Goal: Task Accomplishment & Management: Complete application form

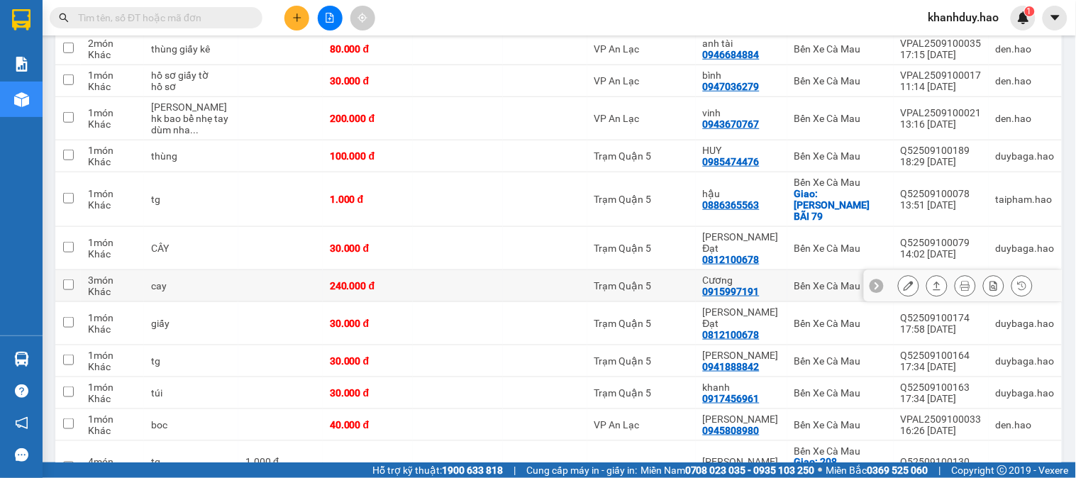
scroll to position [315, 0]
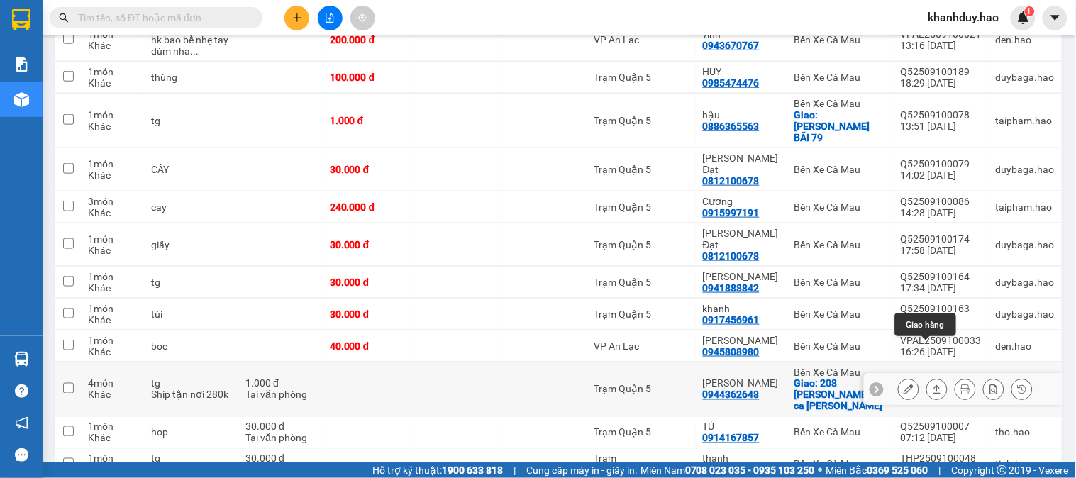
click at [932, 385] on icon at bounding box center [937, 390] width 10 height 10
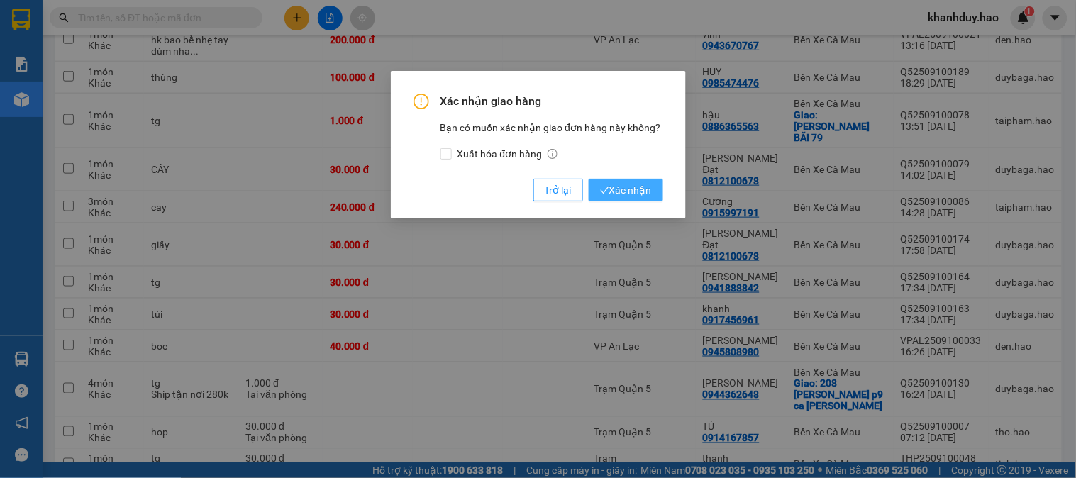
click at [633, 187] on span "Xác nhận" at bounding box center [626, 190] width 52 height 16
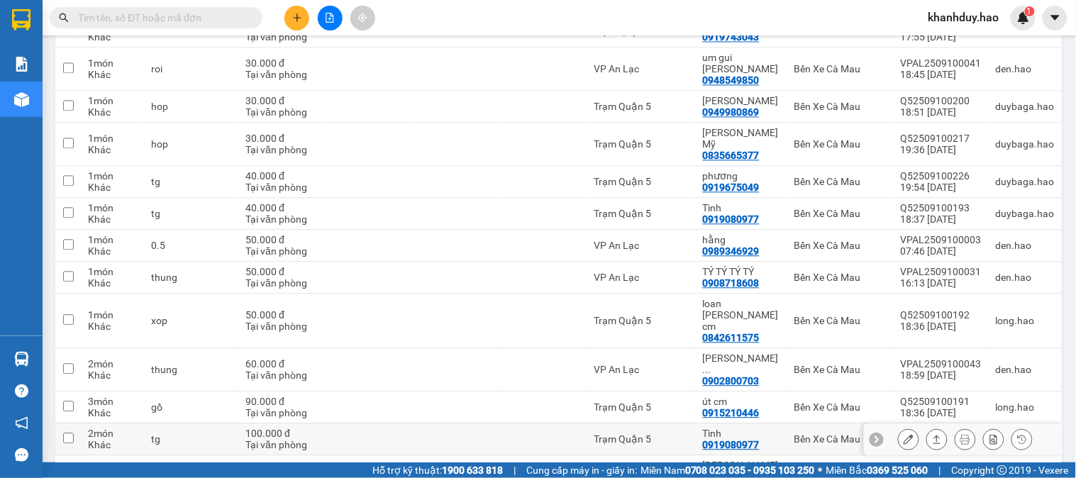
scroll to position [807, 0]
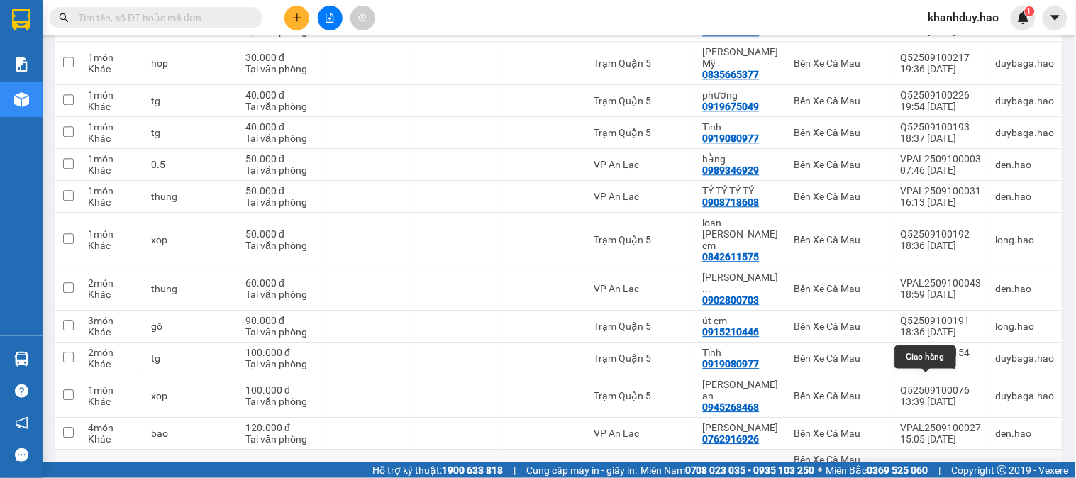
click at [934, 473] on icon at bounding box center [938, 477] width 8 height 9
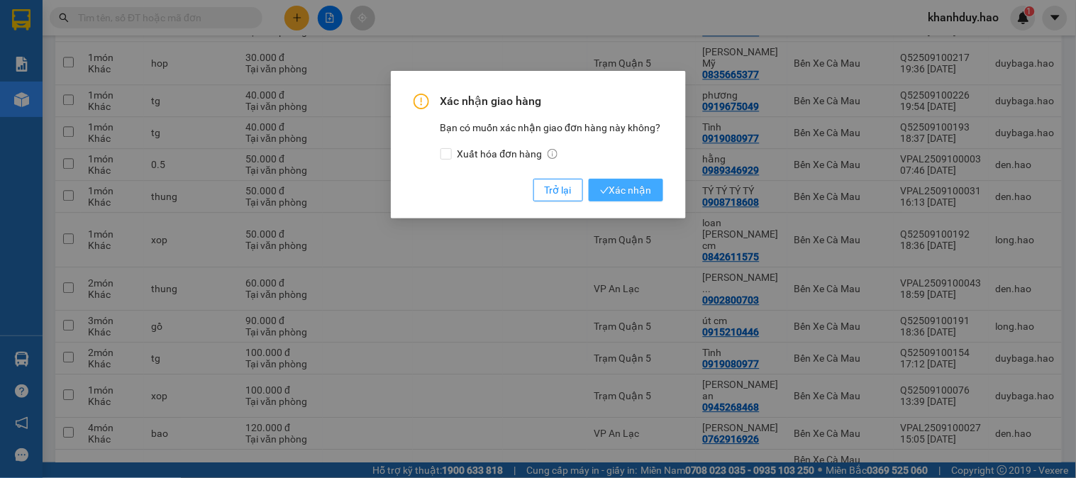
click at [630, 179] on button "Xác nhận" at bounding box center [626, 190] width 74 height 23
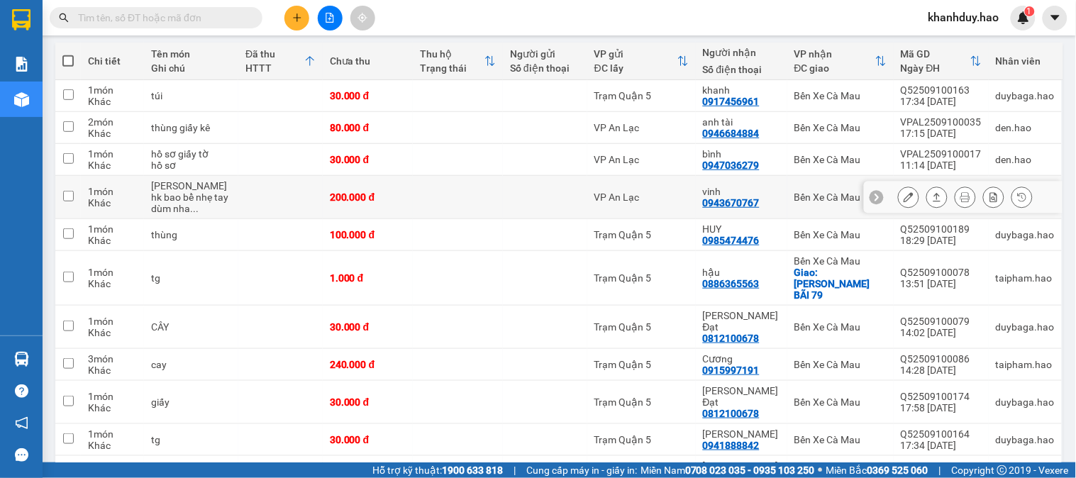
scroll to position [236, 0]
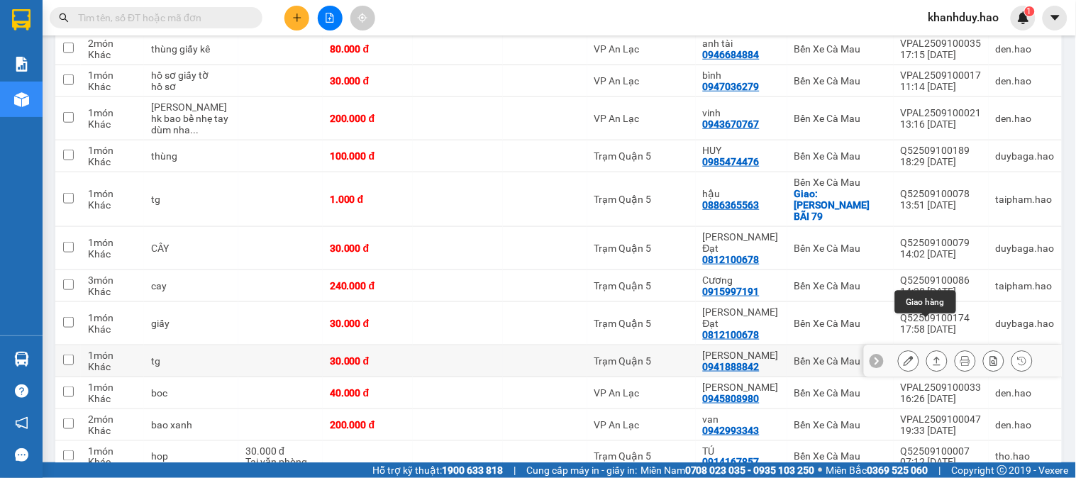
click at [927, 349] on button at bounding box center [937, 361] width 20 height 25
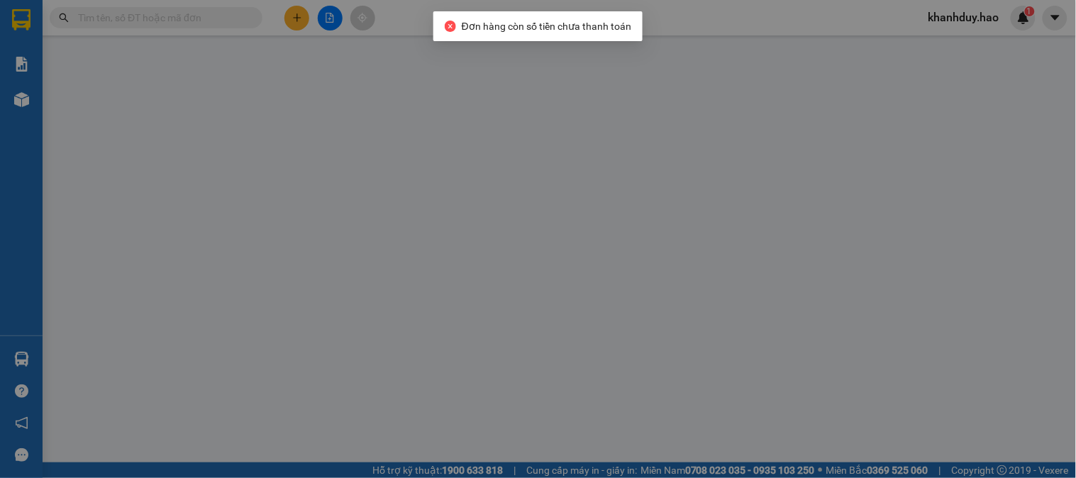
type input "0941888842"
type input "[PERSON_NAME]"
type input "30.000"
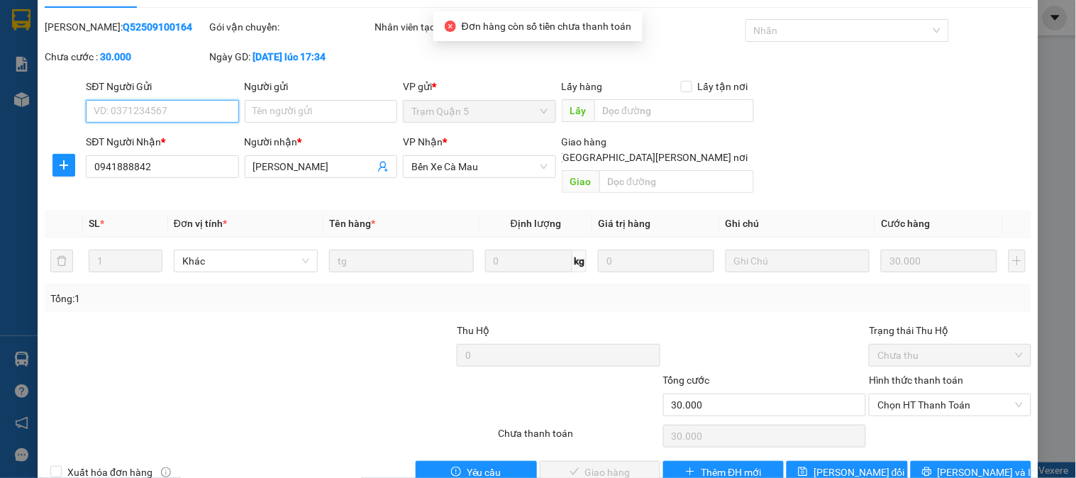
scroll to position [50, 0]
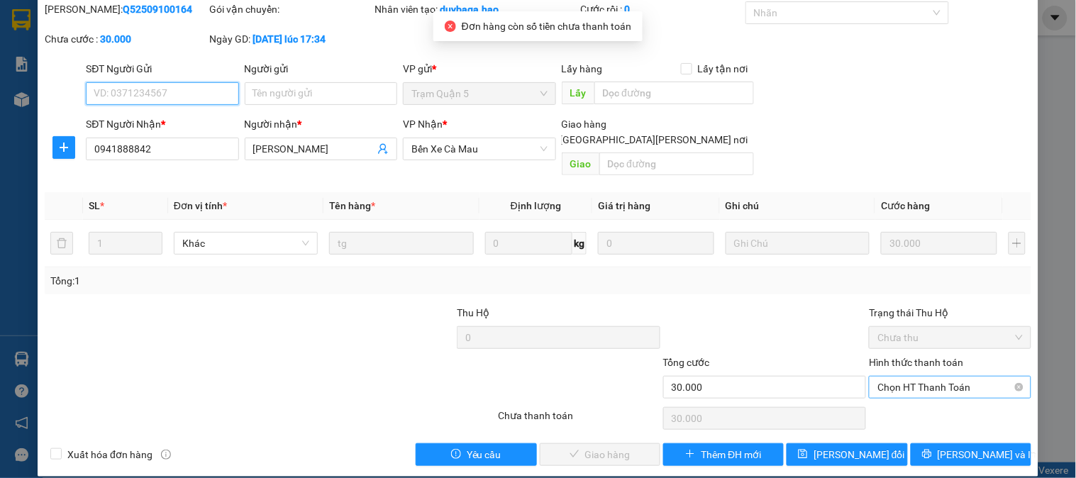
click at [926, 378] on span "Chọn HT Thanh Toán" at bounding box center [950, 387] width 145 height 21
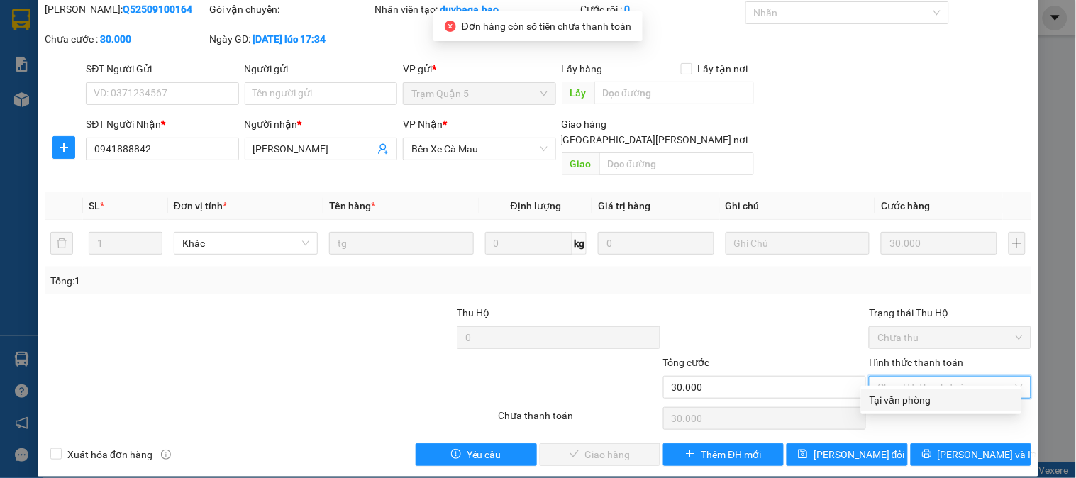
click at [903, 404] on div "Tại văn phòng" at bounding box center [941, 400] width 143 height 16
type input "0"
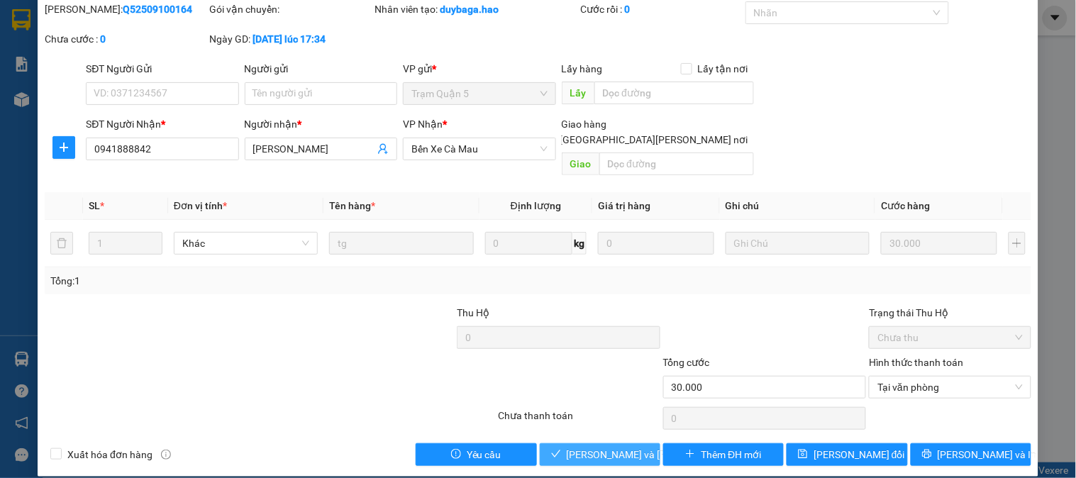
click at [591, 447] on span "[PERSON_NAME] và [PERSON_NAME] hàng" at bounding box center [663, 455] width 192 height 16
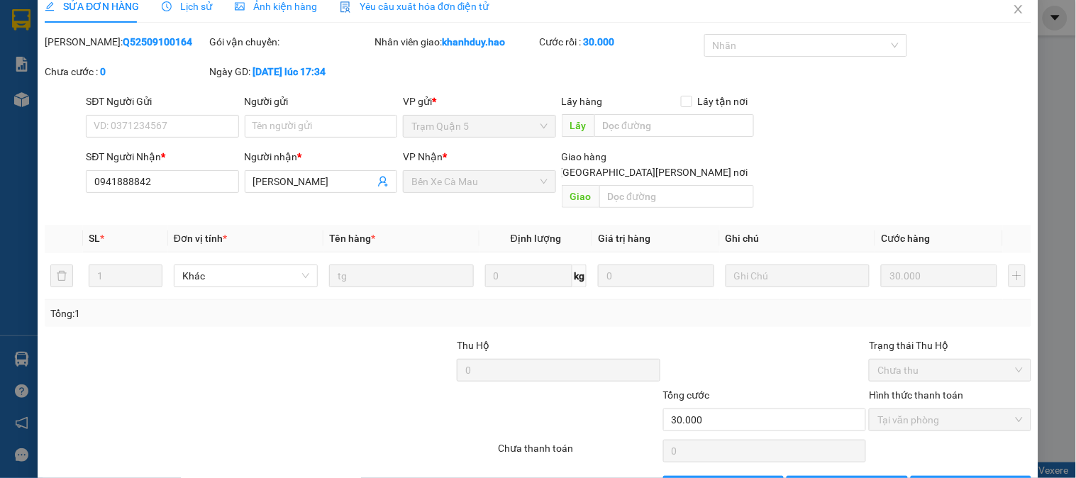
scroll to position [0, 0]
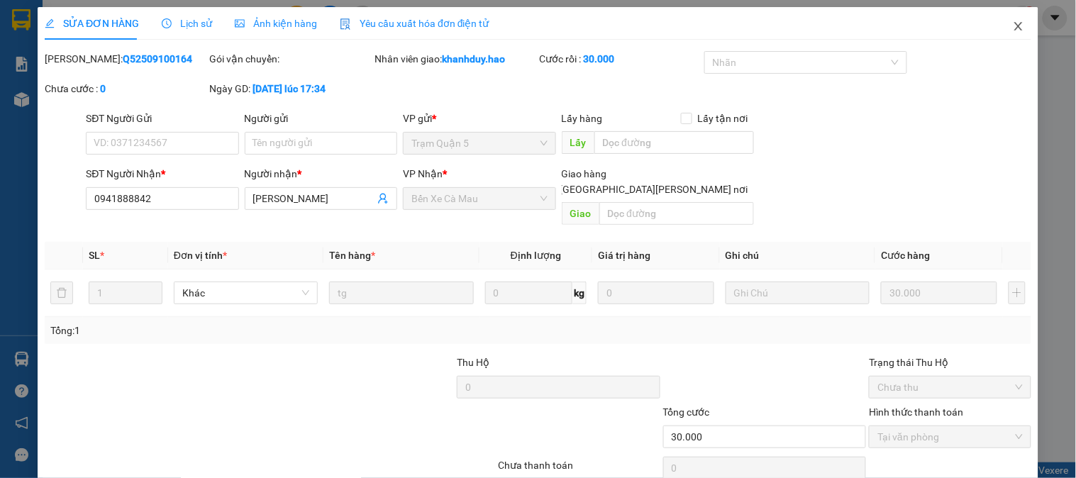
click at [1013, 24] on icon "close" at bounding box center [1018, 26] width 11 height 11
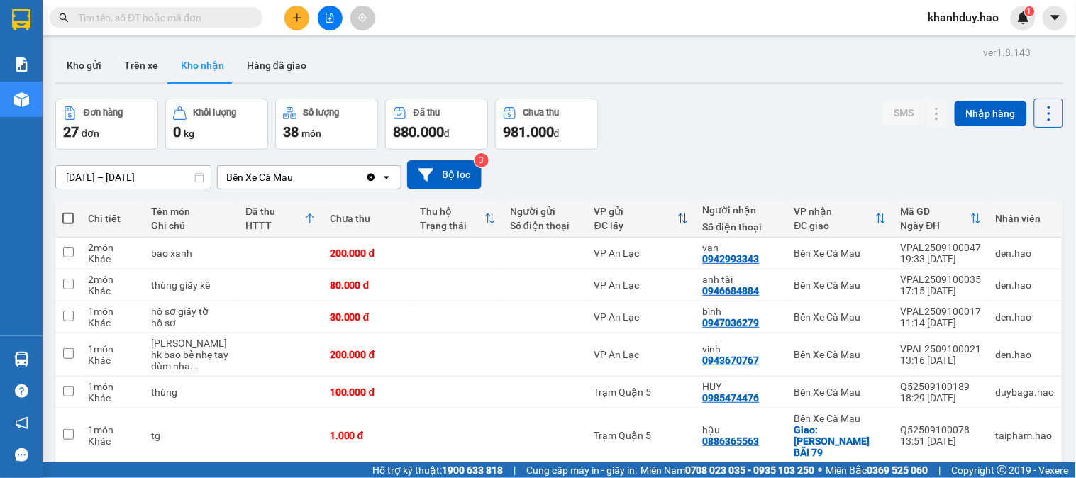
click at [211, 20] on input "text" at bounding box center [161, 18] width 167 height 16
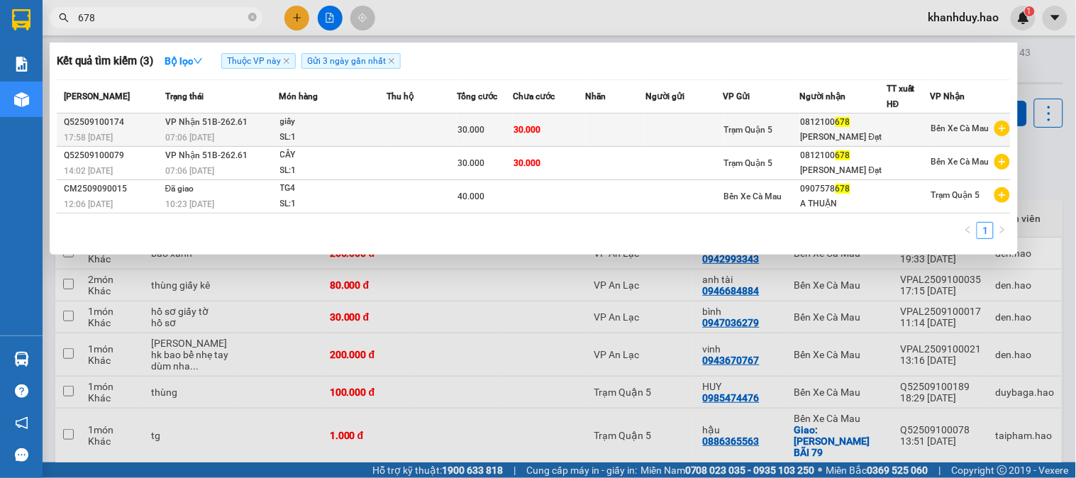
type input "678"
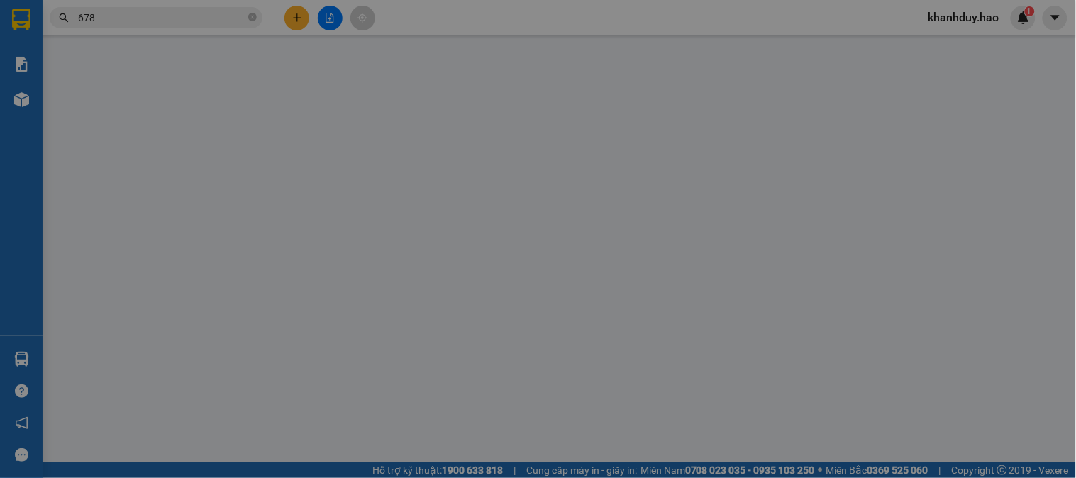
type input "0812100678"
type input "[PERSON_NAME] Đạt"
type input "30.000"
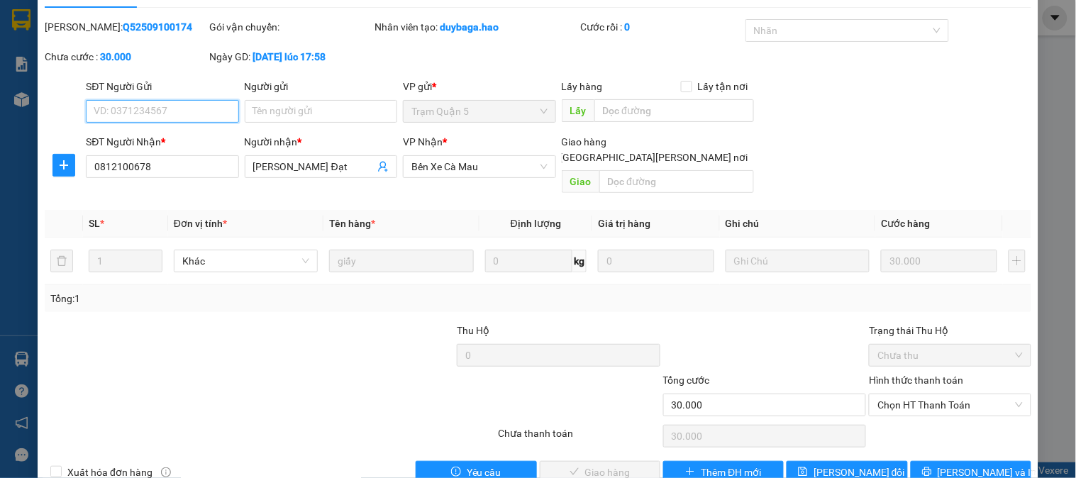
scroll to position [50, 0]
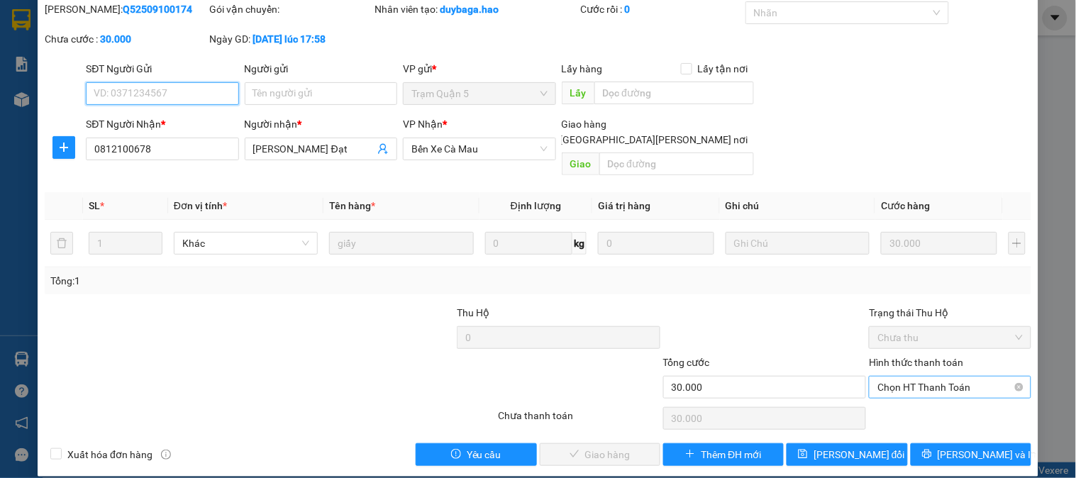
click at [920, 377] on span "Chọn HT Thanh Toán" at bounding box center [950, 387] width 145 height 21
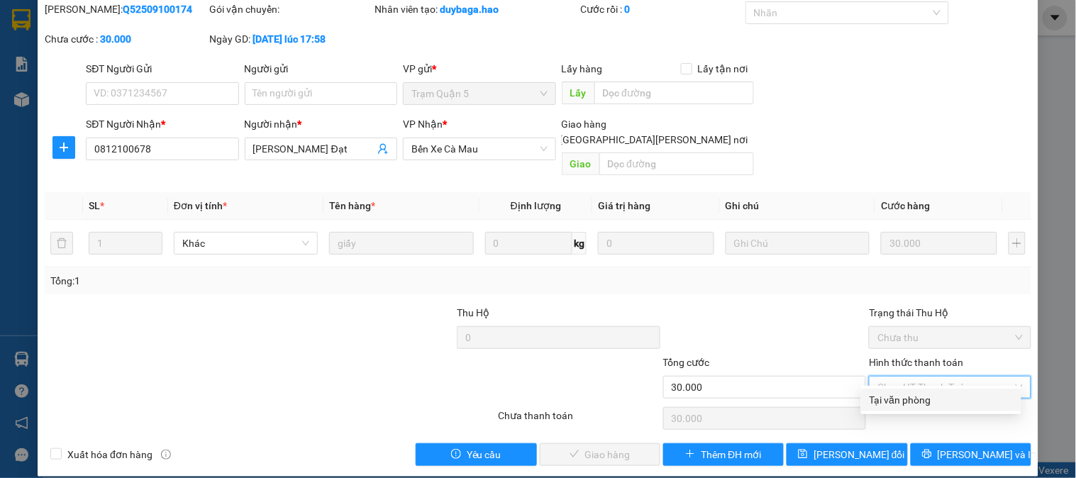
drag, startPoint x: 899, startPoint y: 401, endPoint x: 731, endPoint y: 410, distance: 168.4
click at [898, 401] on div "Tại văn phòng" at bounding box center [941, 400] width 143 height 16
type input "0"
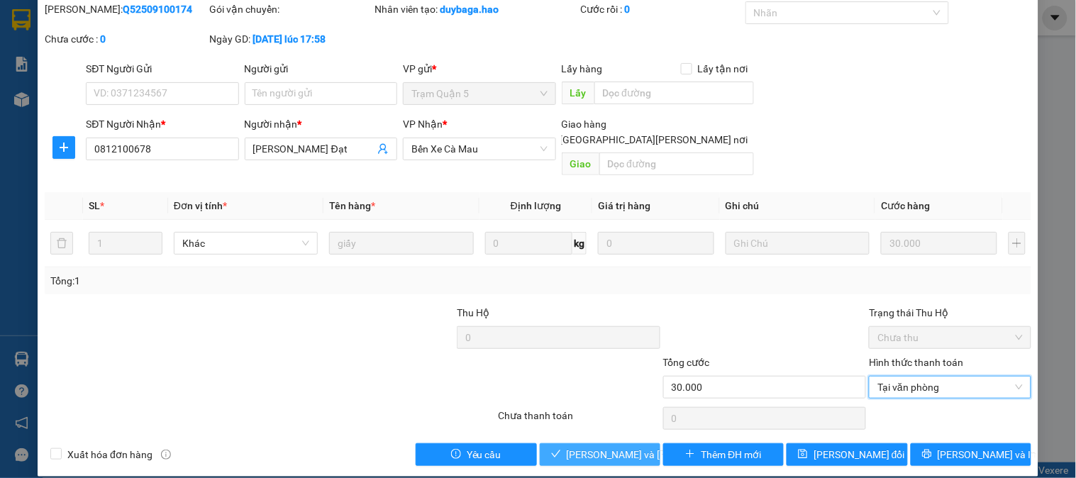
click at [595, 447] on span "[PERSON_NAME] và [PERSON_NAME] hàng" at bounding box center [663, 455] width 192 height 16
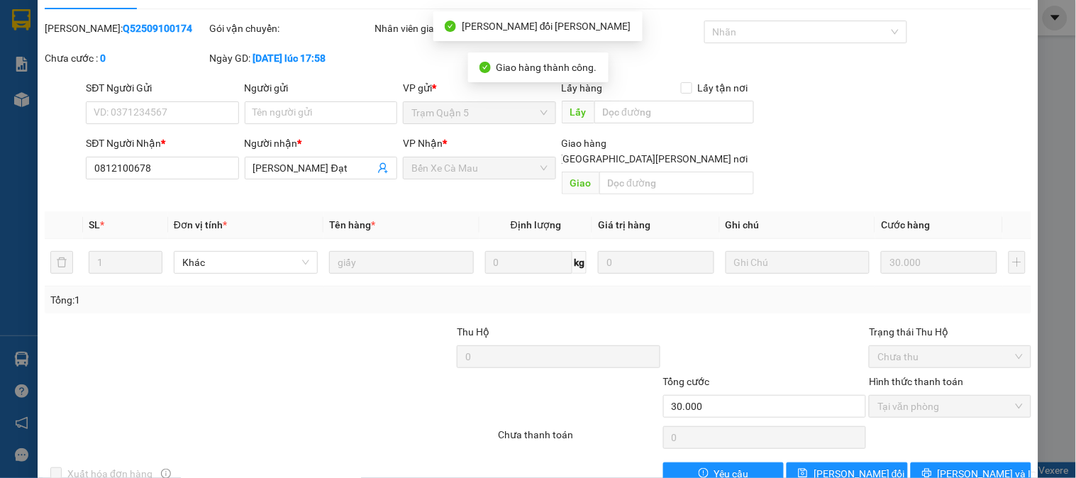
scroll to position [0, 0]
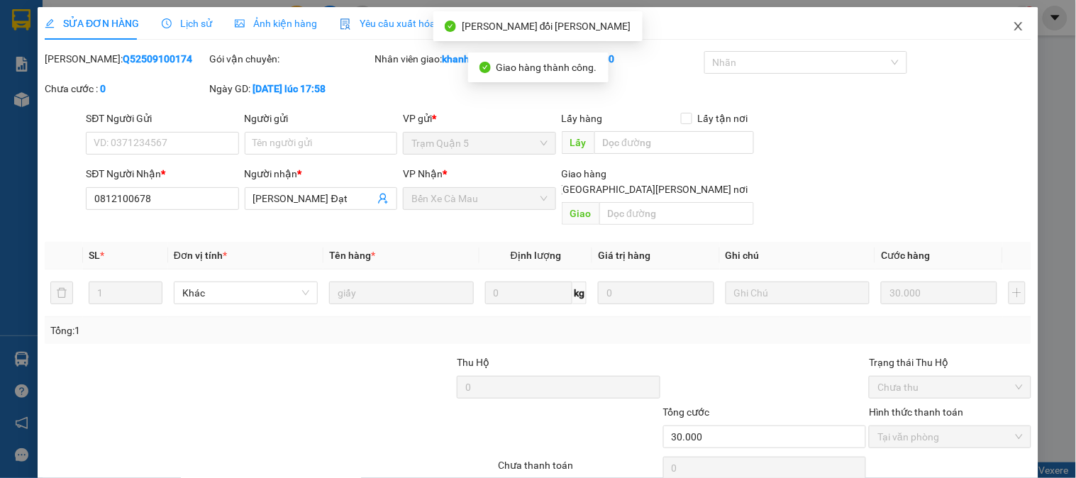
click at [1004, 19] on span "Close" at bounding box center [1019, 27] width 40 height 40
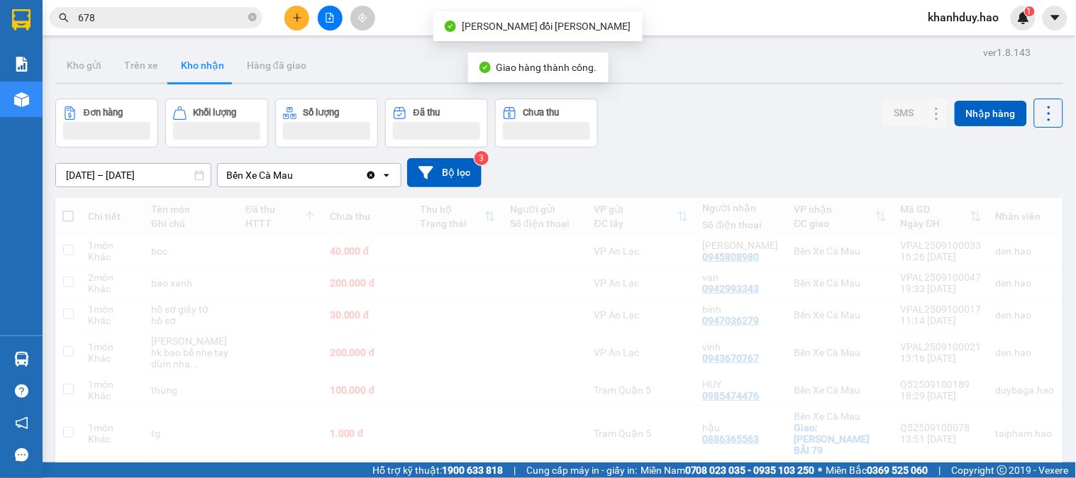
click at [195, 16] on input "678" at bounding box center [161, 18] width 167 height 16
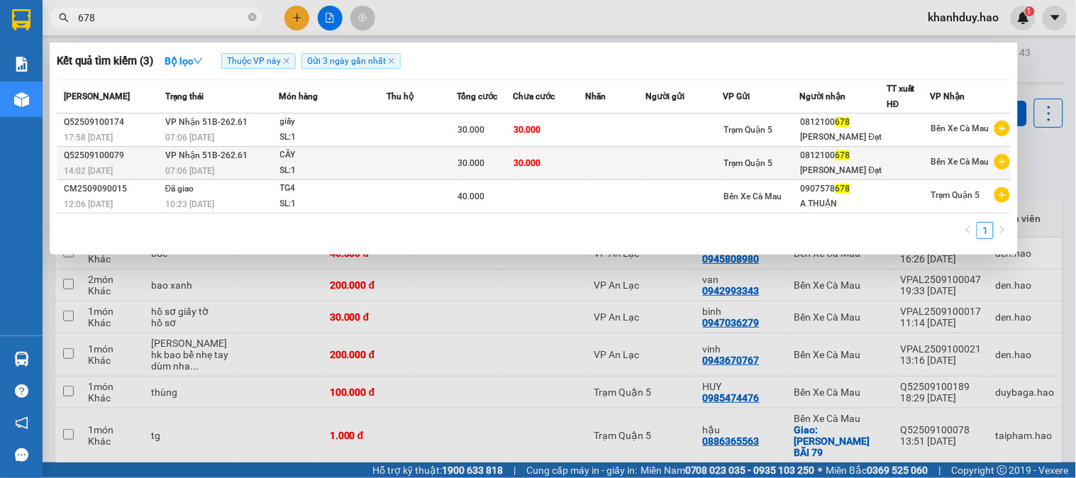
click at [502, 168] on div "30.000" at bounding box center [485, 163] width 55 height 16
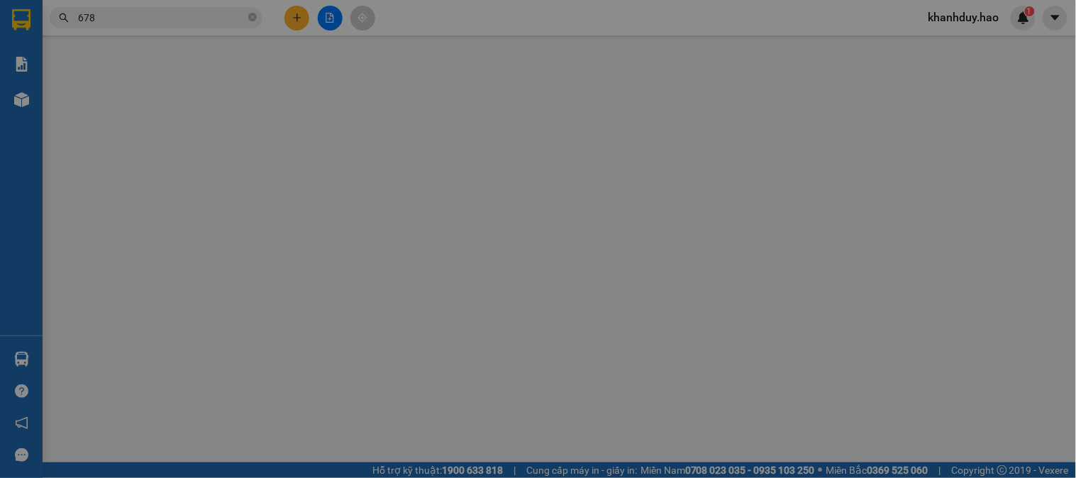
type input "0812100678"
type input "[PERSON_NAME] Đạt"
type input "30.000"
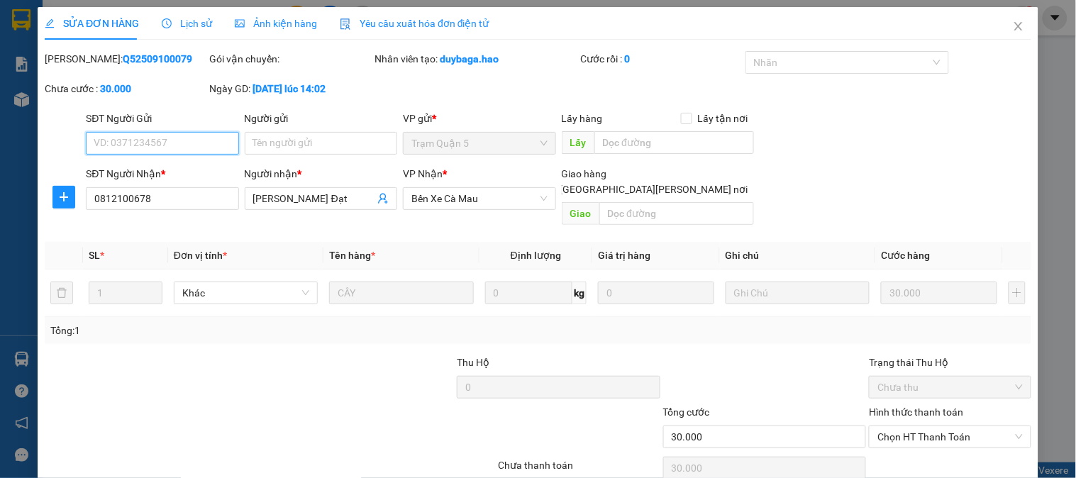
scroll to position [50, 0]
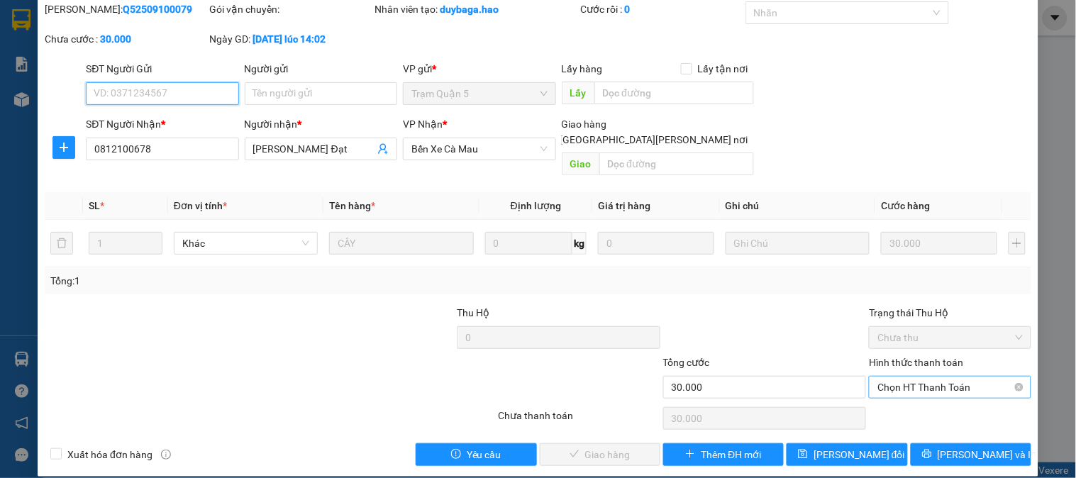
click at [918, 377] on span "Chọn HT Thanh Toán" at bounding box center [950, 387] width 145 height 21
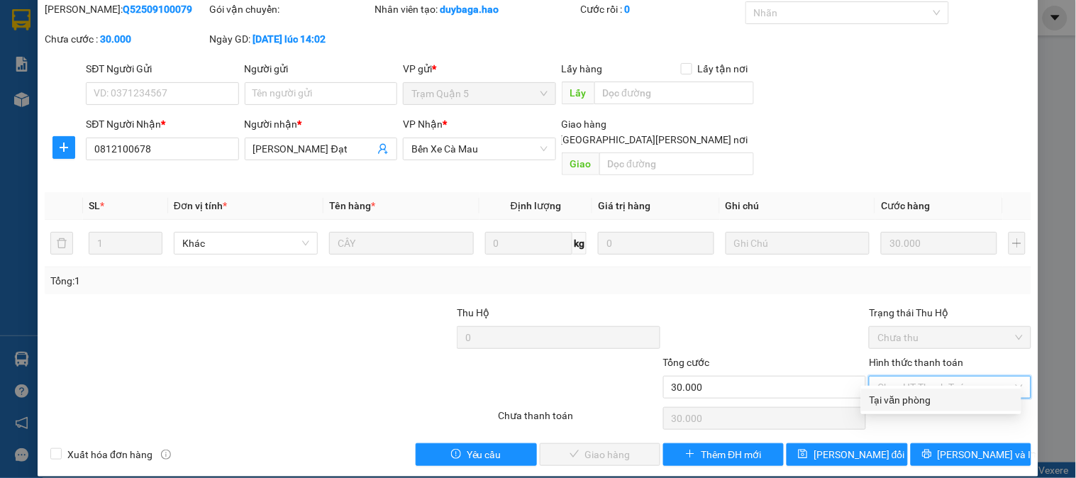
drag, startPoint x: 891, startPoint y: 402, endPoint x: 626, endPoint y: 407, distance: 265.4
click at [890, 402] on div "Tại văn phòng" at bounding box center [941, 400] width 143 height 16
type input "0"
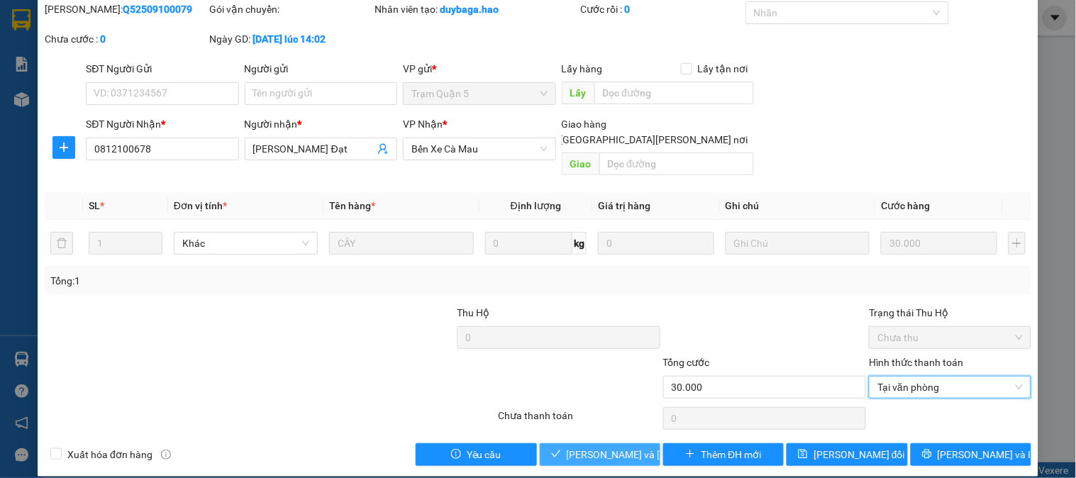
click at [580, 447] on span "[PERSON_NAME] và [PERSON_NAME] hàng" at bounding box center [663, 455] width 192 height 16
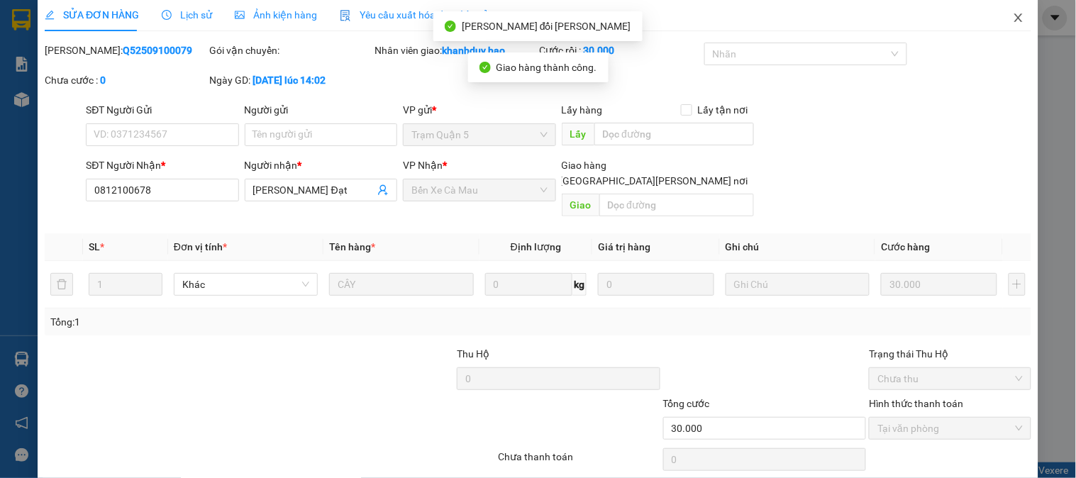
scroll to position [0, 0]
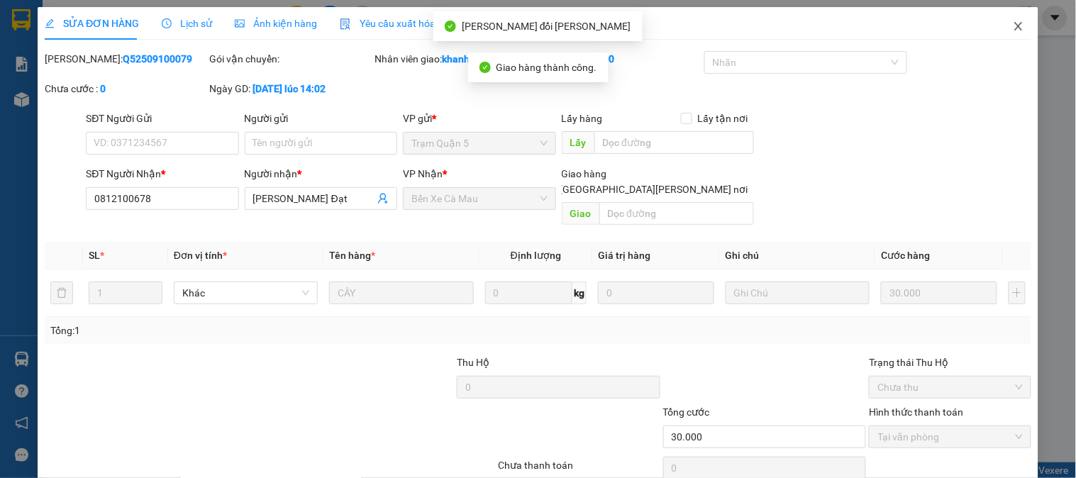
click at [1004, 13] on span "Close" at bounding box center [1019, 27] width 40 height 40
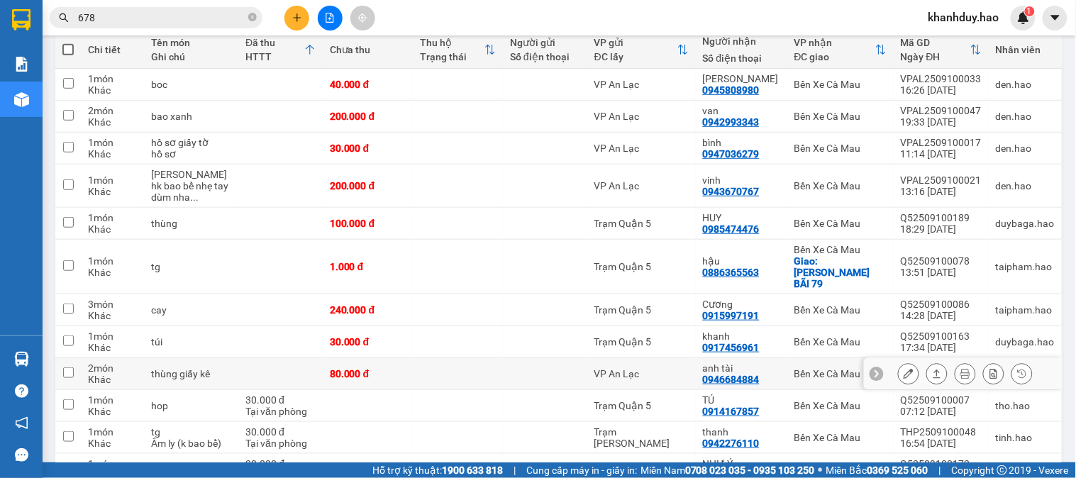
scroll to position [158, 0]
